Goal: Task Accomplishment & Management: Complete application form

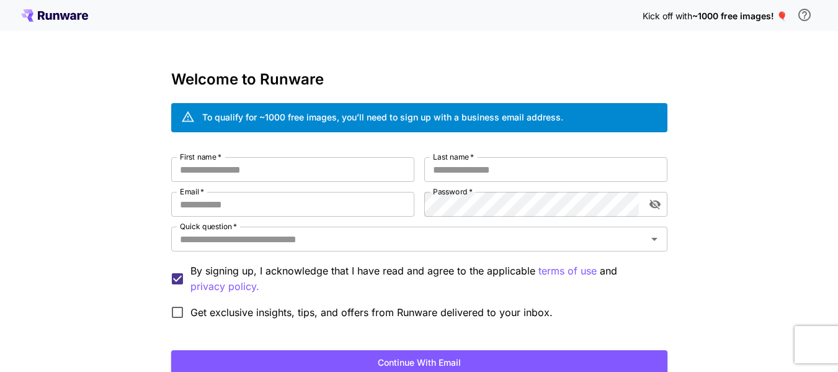
click at [280, 156] on div "Welcome to Runware To qualify for ~1000 free images, you’ll need to sign up wit…" at bounding box center [419, 236] width 496 height 330
click at [270, 174] on input "First name   *" at bounding box center [292, 169] width 243 height 25
type input "*********"
type input "**********"
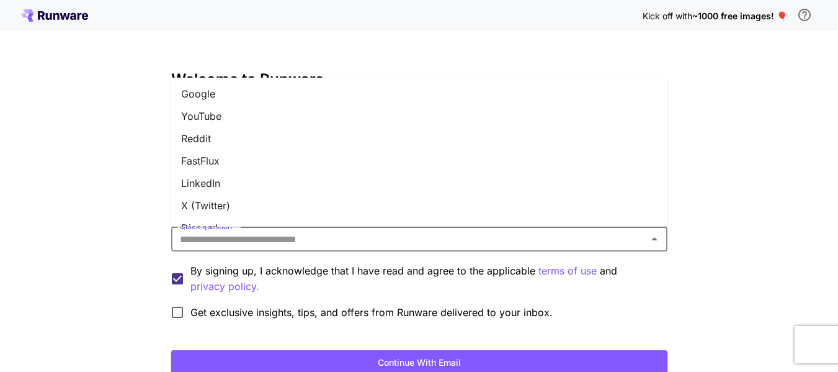
click at [449, 244] on input "Quick question   *" at bounding box center [409, 238] width 468 height 17
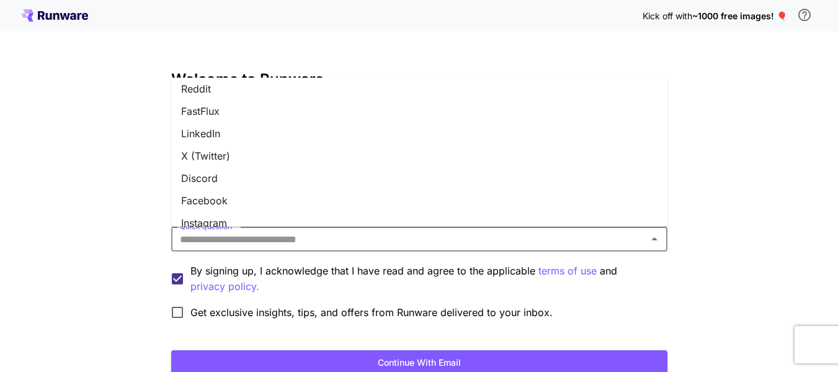
scroll to position [61, 0]
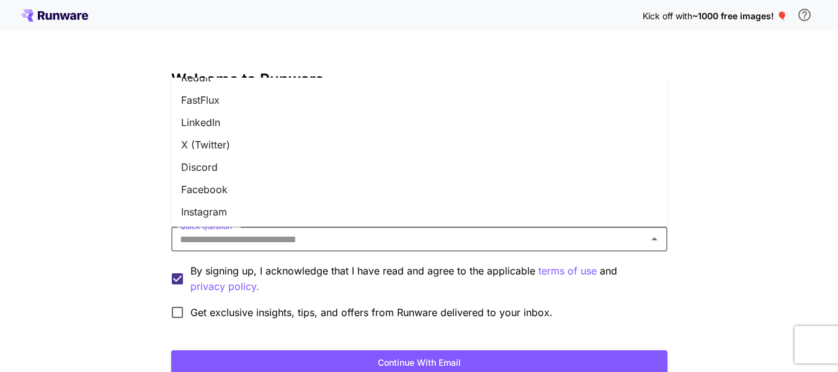
click at [222, 209] on li "Instagram" at bounding box center [419, 211] width 496 height 22
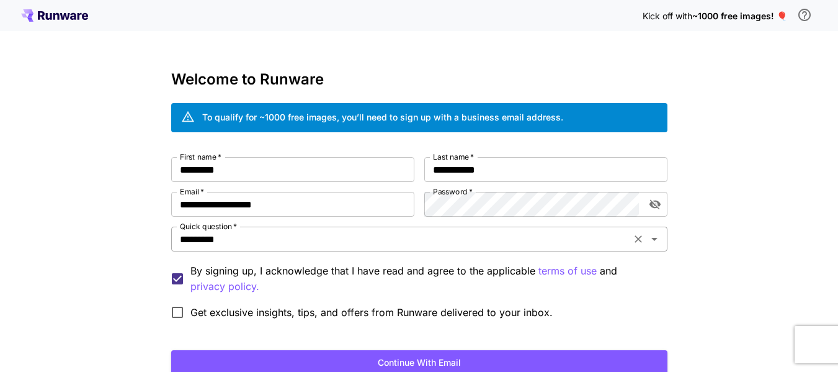
scroll to position [96, 0]
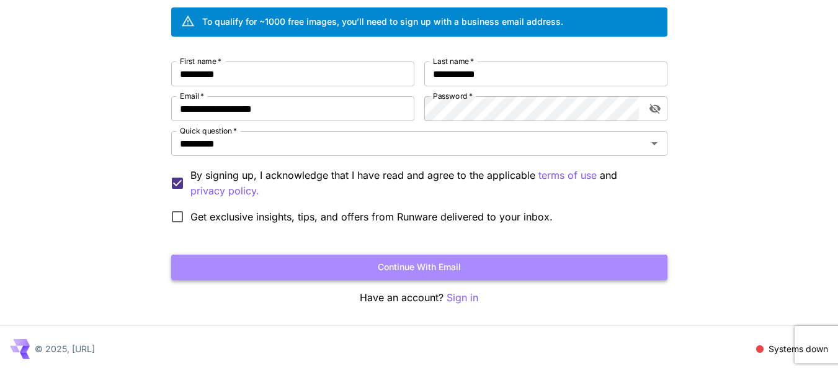
click at [421, 264] on button "Continue with email" at bounding box center [419, 266] width 496 height 25
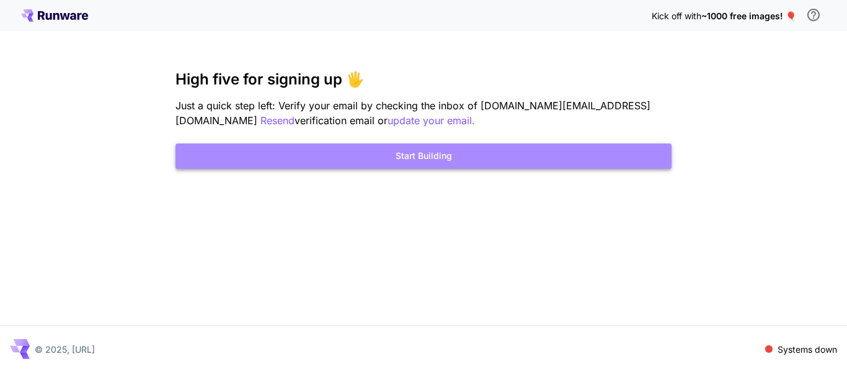
click at [404, 154] on button "Start Building" at bounding box center [424, 155] width 496 height 25
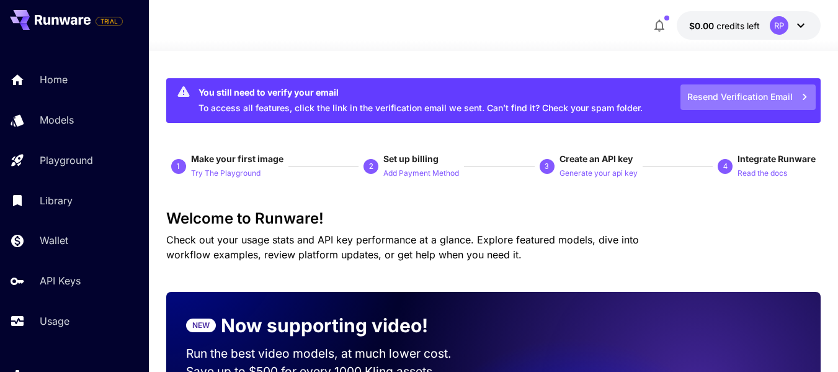
click at [733, 98] on button "Resend Verification Email" at bounding box center [748, 96] width 135 height 25
